Goal: Task Accomplishment & Management: Complete application form

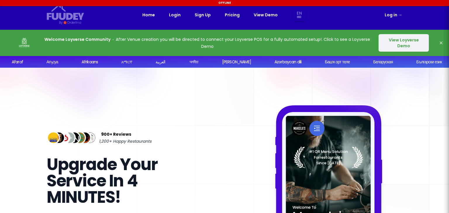
select select "en"
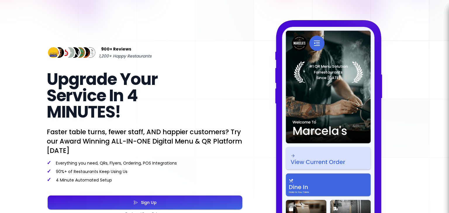
scroll to position [29, 0]
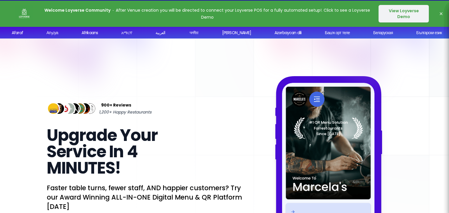
click at [390, 17] on button "View Loyverse Demo" at bounding box center [403, 14] width 50 height 18
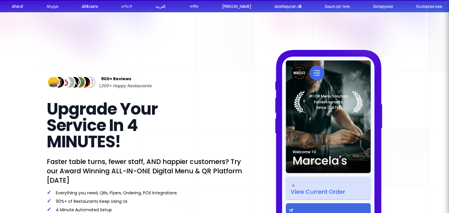
select select "en"
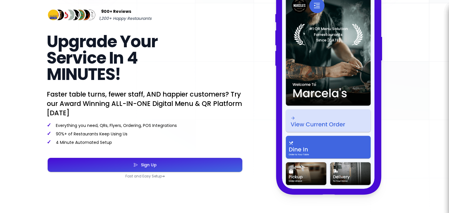
scroll to position [175, 0]
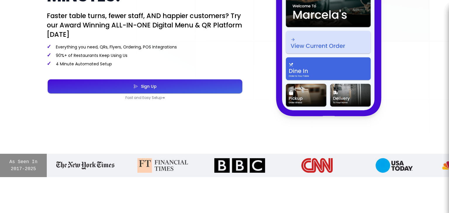
click at [154, 89] on div "Sign Up" at bounding box center [147, 86] width 19 height 4
select select "en"
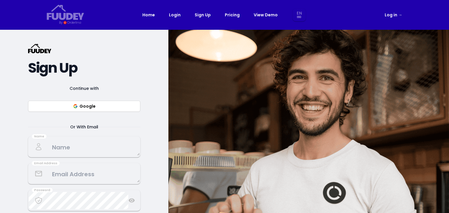
click at [130, 107] on button "Google" at bounding box center [84, 106] width 112 height 11
select select "en"
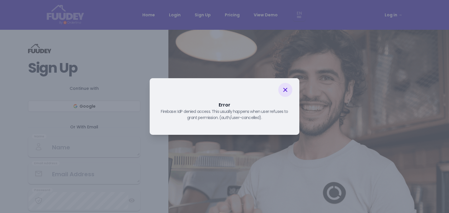
click at [285, 89] on icon at bounding box center [285, 90] width 4 height 4
select select "en"
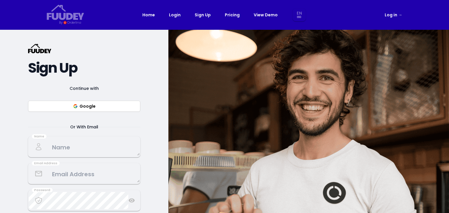
click at [110, 150] on textarea at bounding box center [84, 146] width 111 height 17
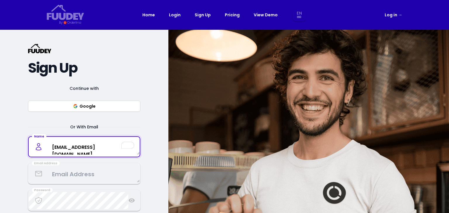
type textarea "[EMAIL_ADDRESS][DOMAIN_NAME]"
click at [89, 175] on textarea at bounding box center [84, 173] width 111 height 17
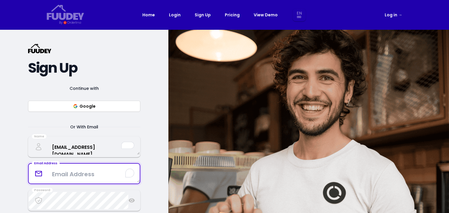
paste textarea "[EMAIL_ADDRESS][DOMAIN_NAME]"
type textarea "[EMAIL_ADDRESS][DOMAIN_NAME]"
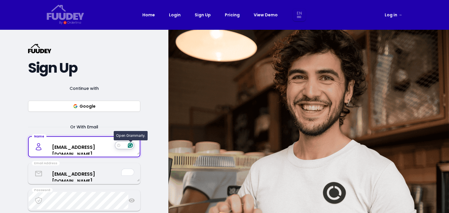
drag, startPoint x: 70, startPoint y: 147, endPoint x: 131, endPoint y: 146, distance: 61.1
click at [89, 146] on textarea "[EMAIL_ADDRESS][DOMAIN_NAME]" at bounding box center [84, 146] width 111 height 15
drag, startPoint x: 89, startPoint y: 147, endPoint x: 170, endPoint y: 147, distance: 81.5
click at [170, 147] on div "{/* Added fill="currentColor" here */} {/* This rectangle defines the backgroun…" at bounding box center [224, 158] width 449 height 257
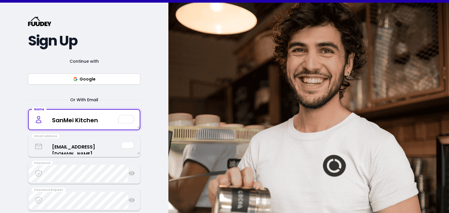
scroll to position [58, 0]
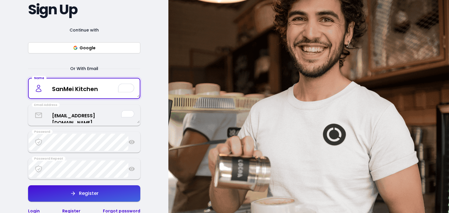
type textarea "SanMei Kitchen"
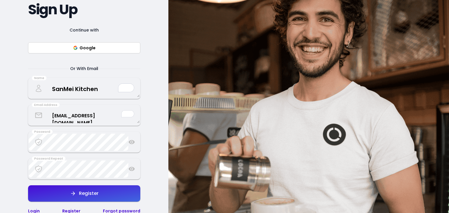
click at [107, 192] on button "Register" at bounding box center [84, 193] width 112 height 16
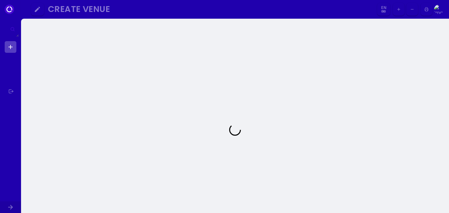
select select "en"
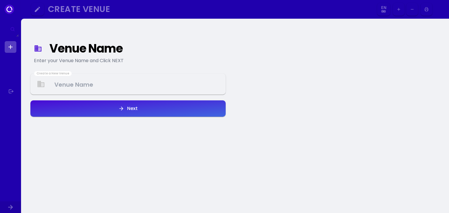
click at [97, 85] on Venue at bounding box center [128, 84] width 194 height 17
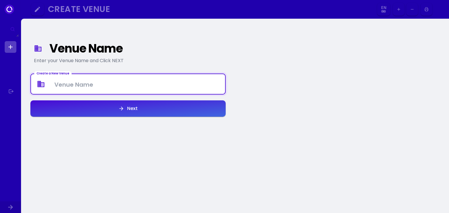
select select "en"
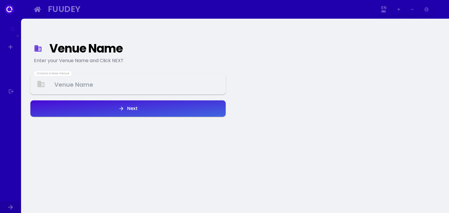
click at [97, 85] on Venue at bounding box center [128, 84] width 194 height 17
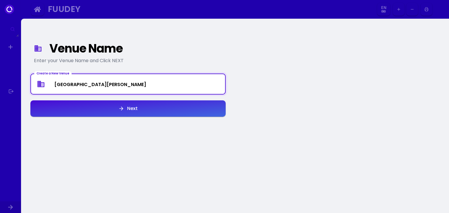
type Venue "[GEOGRAPHIC_DATA][PERSON_NAME]"
click at [112, 109] on button "Next" at bounding box center [127, 108] width 195 height 16
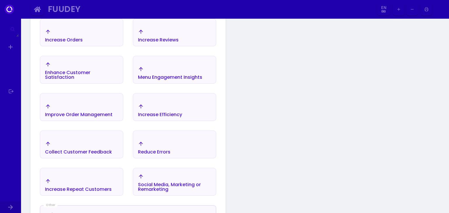
scroll to position [126, 0]
click at [92, 107] on div "Improve Order Management" at bounding box center [78, 109] width 67 height 13
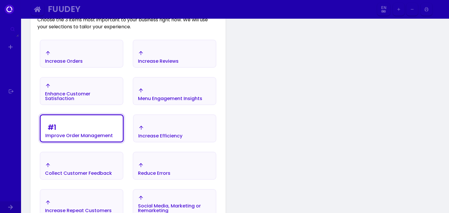
scroll to position [68, 0]
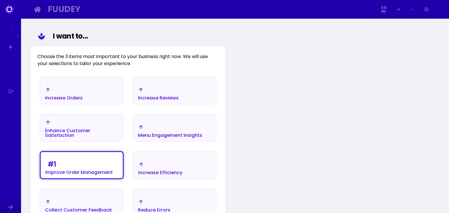
click at [88, 96] on div "Increase Orders" at bounding box center [81, 94] width 82 height 20
click at [88, 96] on div "# 2 Increase Orders" at bounding box center [82, 91] width 82 height 23
click at [81, 163] on div "# 1 Improve Order Management" at bounding box center [78, 167] width 67 height 16
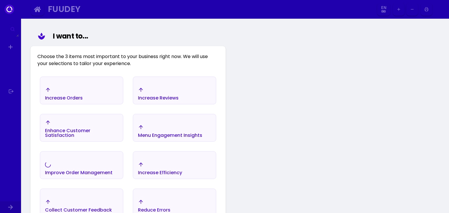
click at [70, 97] on div "Increase Orders" at bounding box center [64, 98] width 38 height 5
click at [150, 173] on div "Increase Efficiency" at bounding box center [160, 173] width 44 height 5
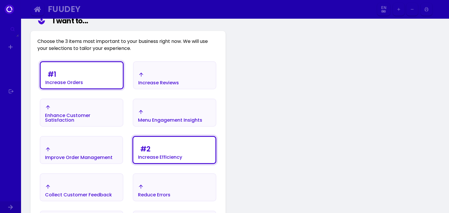
scroll to position [97, 0]
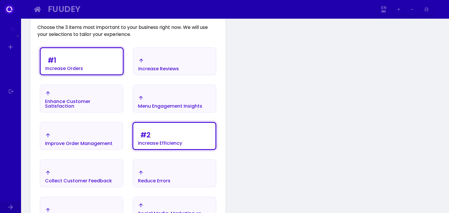
click at [81, 136] on div "Improve Order Management" at bounding box center [78, 139] width 67 height 13
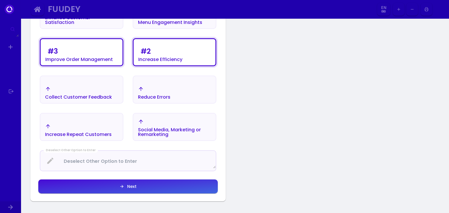
scroll to position [185, 0]
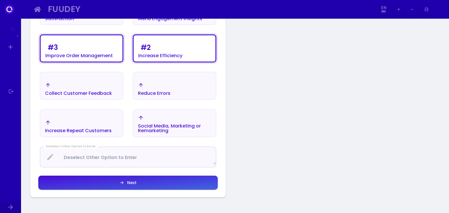
click at [119, 185] on button "Next" at bounding box center [127, 183] width 179 height 14
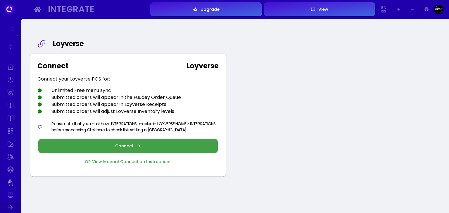
click at [117, 146] on div "Connect" at bounding box center [125, 146] width 21 height 4
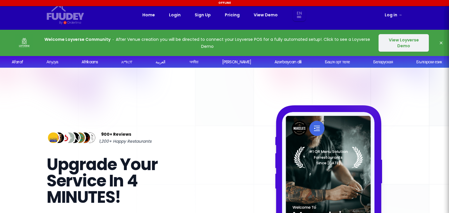
select select "en"
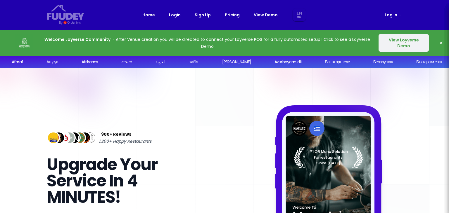
select select "en"
click at [176, 14] on link "Login" at bounding box center [175, 14] width 12 height 7
select select "en"
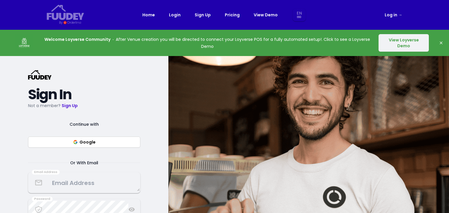
click at [392, 14] on link "Log in →" at bounding box center [393, 14] width 18 height 7
select select "en"
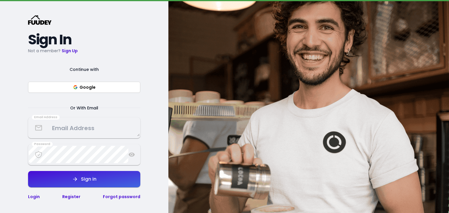
scroll to position [58, 0]
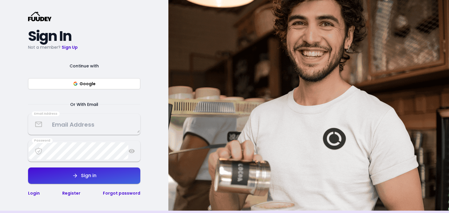
select select "en"
click at [95, 130] on textarea at bounding box center [84, 124] width 111 height 17
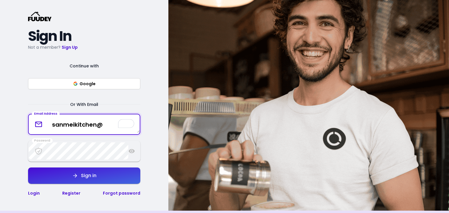
type textarea "sanmeikitchen@g"
